Goal: Check status: Check status

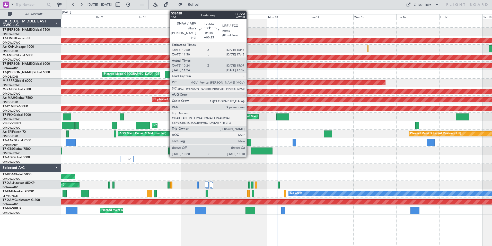
click at [249, 142] on div at bounding box center [246, 142] width 9 height 7
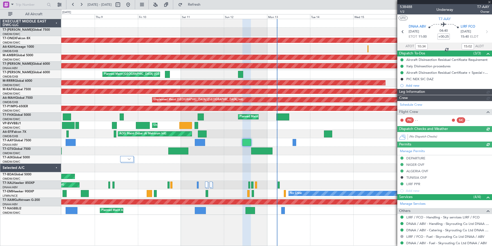
type input "Dherander Fithani (DHF)"
type input "7474"
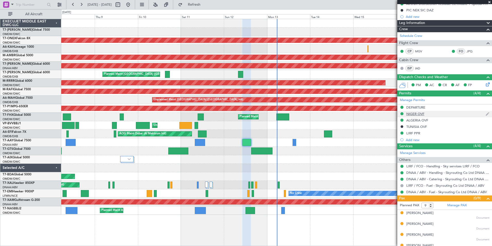
scroll to position [77, 0]
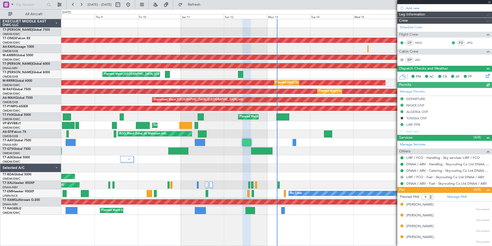
type input "Dherander Fithani (DHF)"
type input "7474"
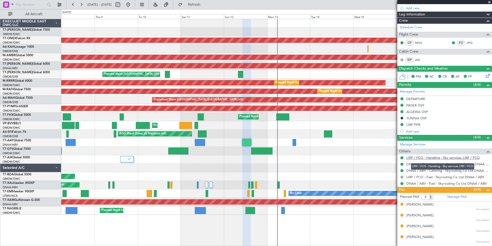
click at [462, 155] on link "LIRF / FCO - Handling - Sky services LIRF / FCO" at bounding box center [442, 157] width 73 height 4
type input "Dherander Fithani (DHF)"
type input "7474"
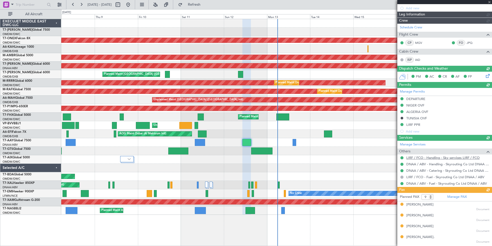
type input "Dherander Fithani (DHF)"
type input "7474"
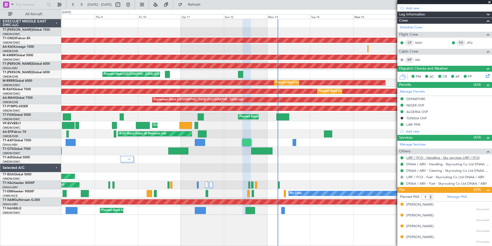
type input "Dherander Fithani (DHF)"
type input "7474"
type input "Dherander Fithani (DHF)"
type input "7474"
